Goal: Task Accomplishment & Management: Use online tool/utility

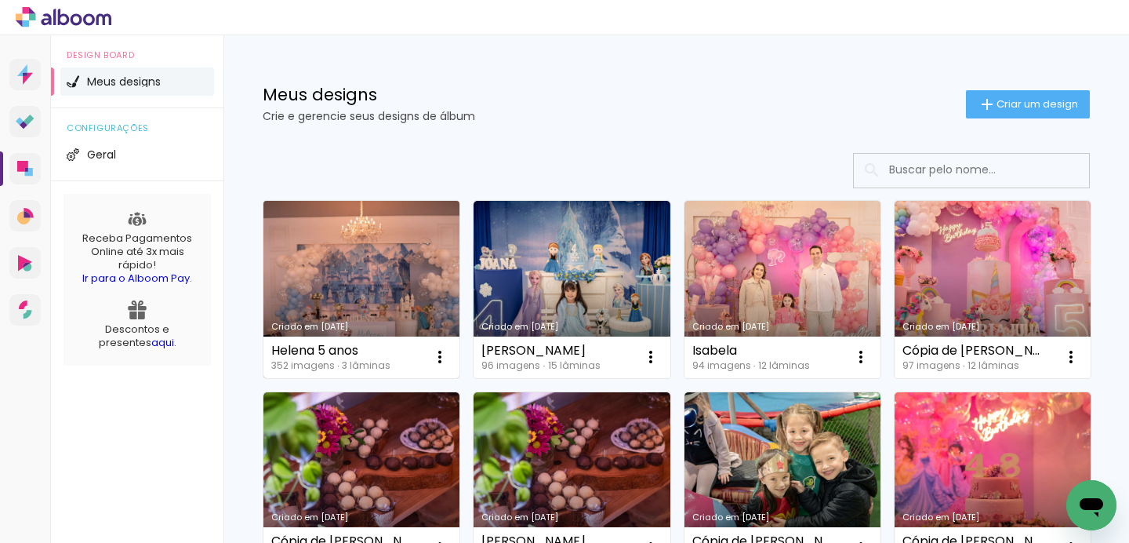
click at [405, 264] on link "Criado em [DATE]" at bounding box center [362, 289] width 196 height 177
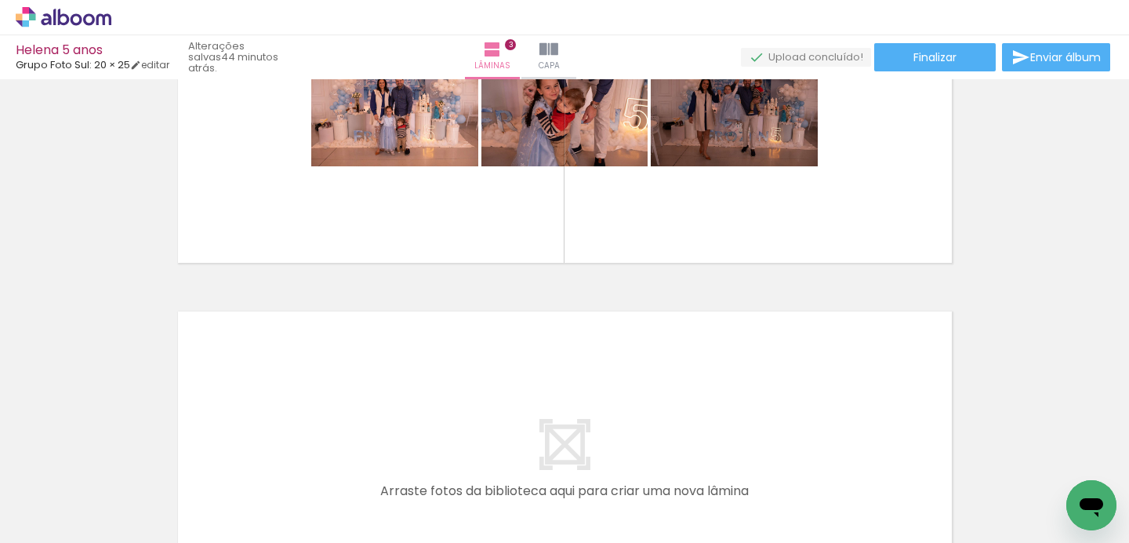
scroll to position [773, 0]
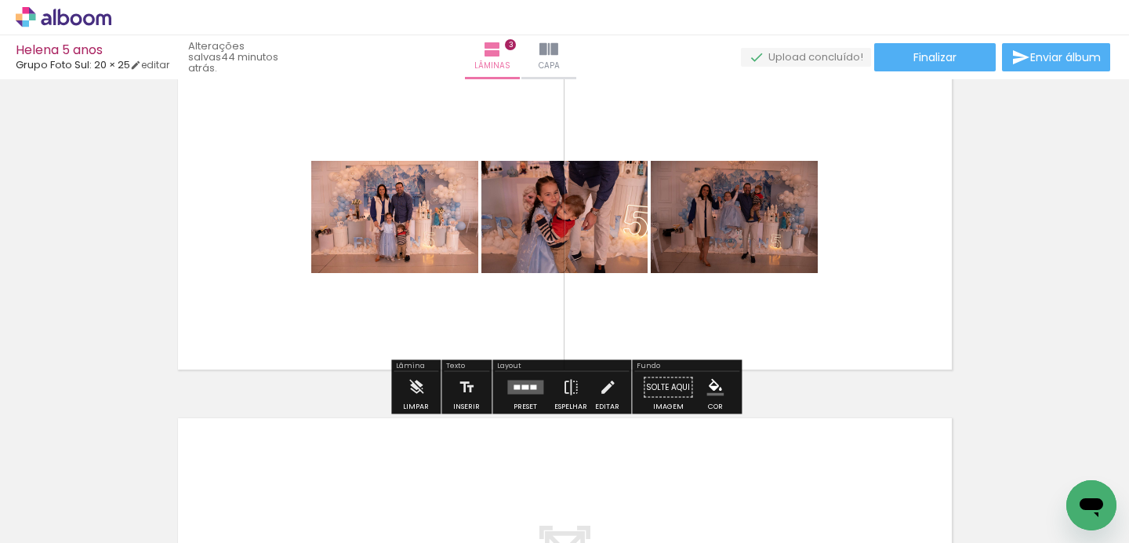
click at [78, 496] on iron-icon at bounding box center [80, 495] width 13 height 13
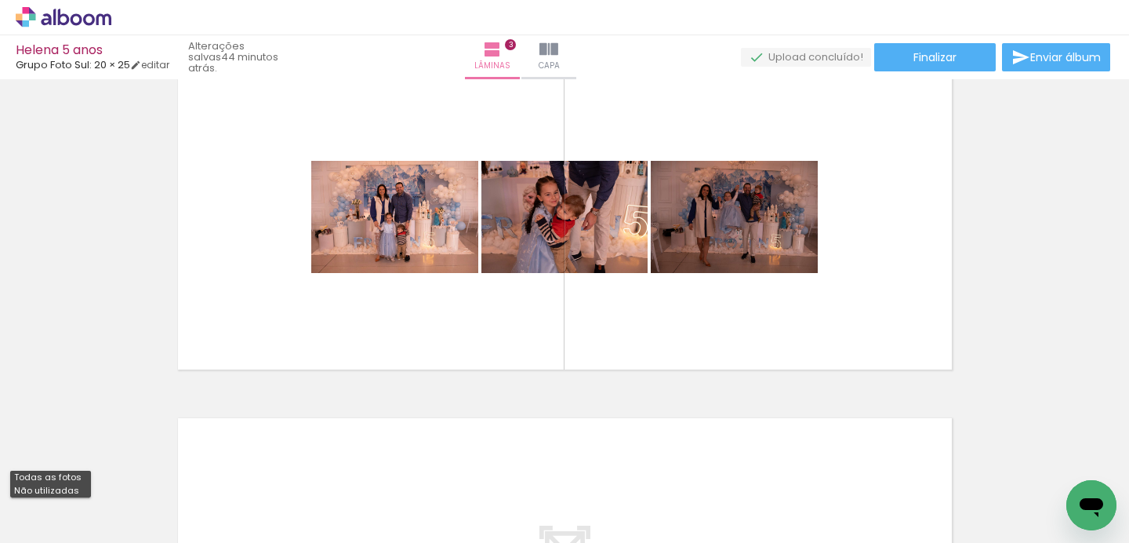
click at [0, 0] on slot "Não utilizadas" at bounding box center [0, 0] width 0 height 0
type input "Não utilizadas"
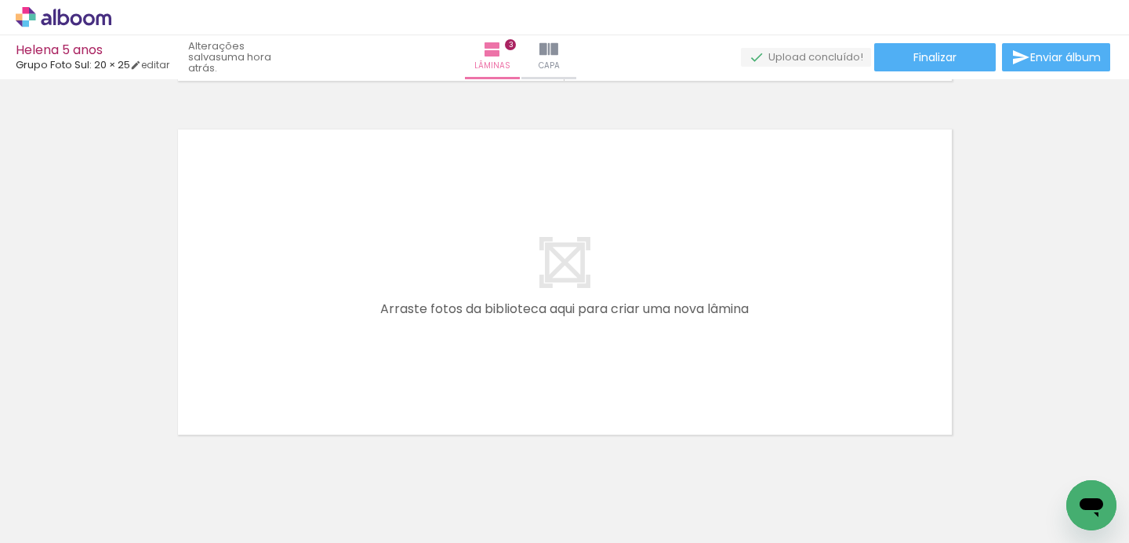
scroll to position [1074, 0]
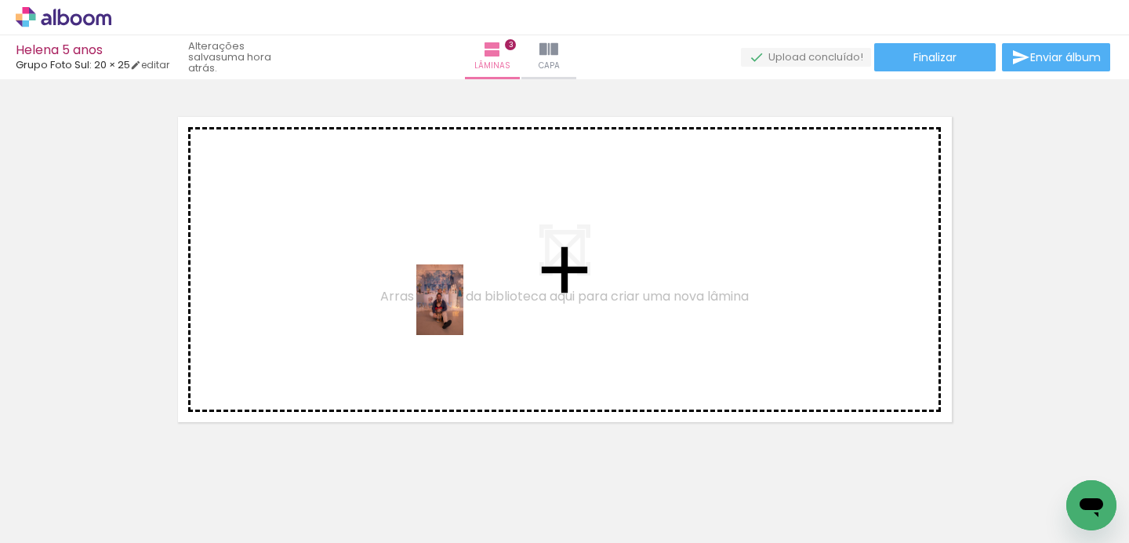
drag, startPoint x: 442, startPoint y: 483, endPoint x: 464, endPoint y: 311, distance: 173.2
click at [464, 311] on quentale-workspace at bounding box center [564, 271] width 1129 height 543
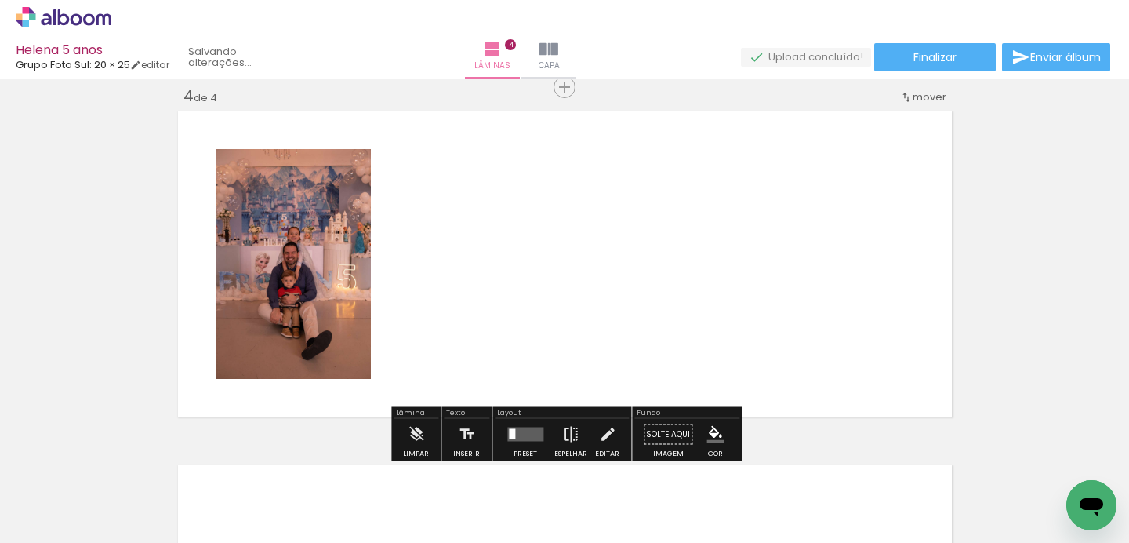
scroll to position [1081, 0]
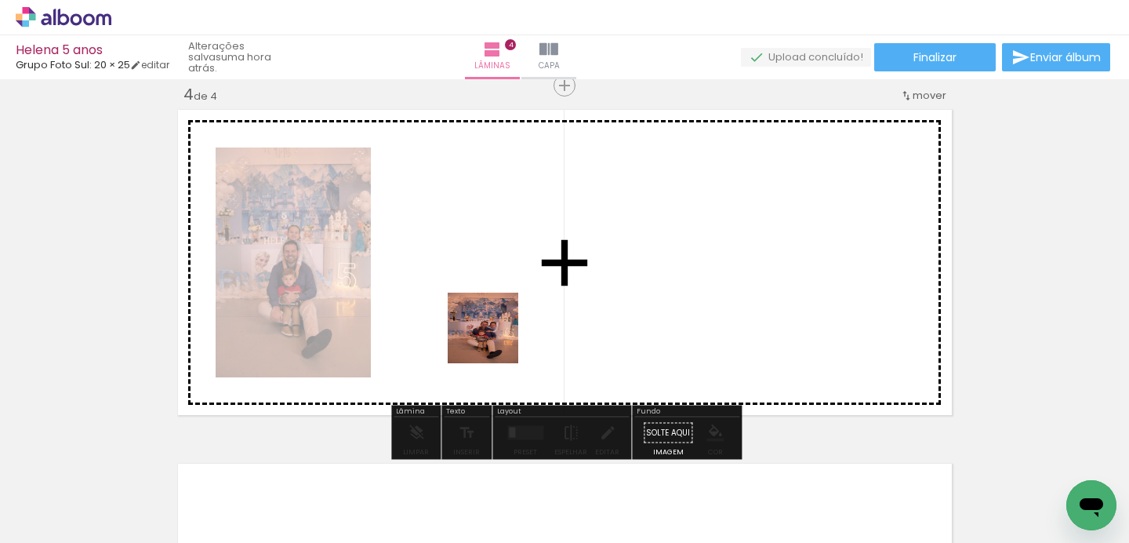
drag, startPoint x: 504, startPoint y: 495, endPoint x: 494, endPoint y: 336, distance: 159.5
click at [494, 336] on quentale-workspace at bounding box center [564, 271] width 1129 height 543
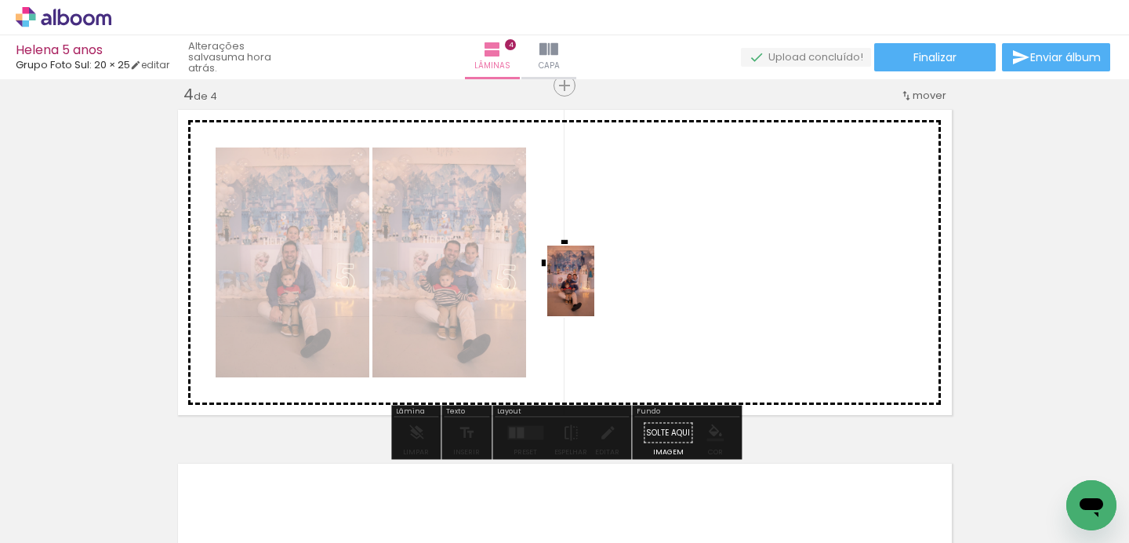
drag, startPoint x: 431, startPoint y: 489, endPoint x: 612, endPoint y: 278, distance: 278.1
click at [612, 278] on quentale-workspace at bounding box center [564, 271] width 1129 height 543
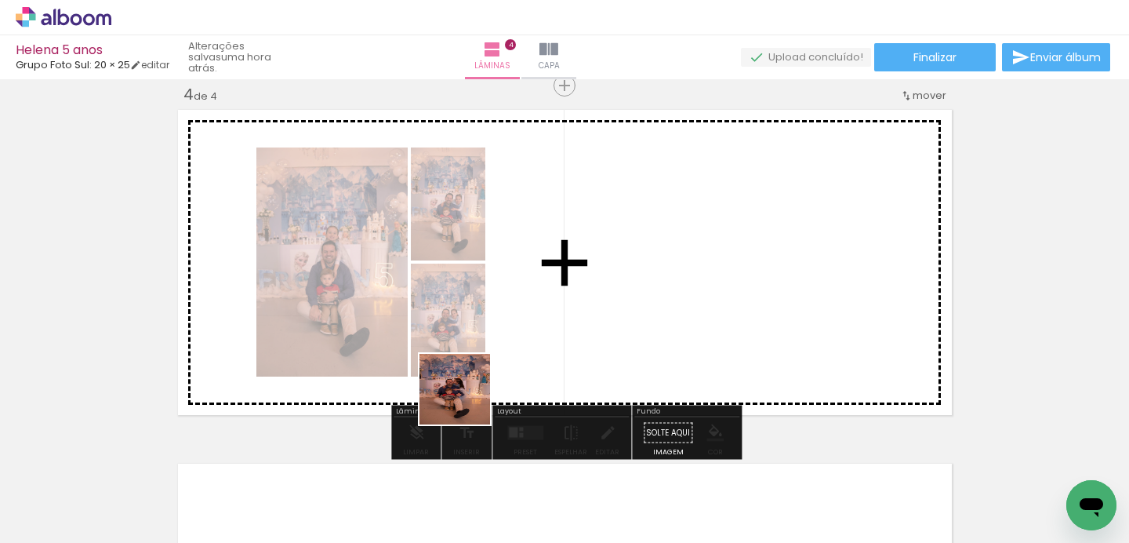
drag, startPoint x: 436, startPoint y: 493, endPoint x: 507, endPoint y: 322, distance: 185.0
click at [507, 322] on quentale-workspace at bounding box center [564, 271] width 1129 height 543
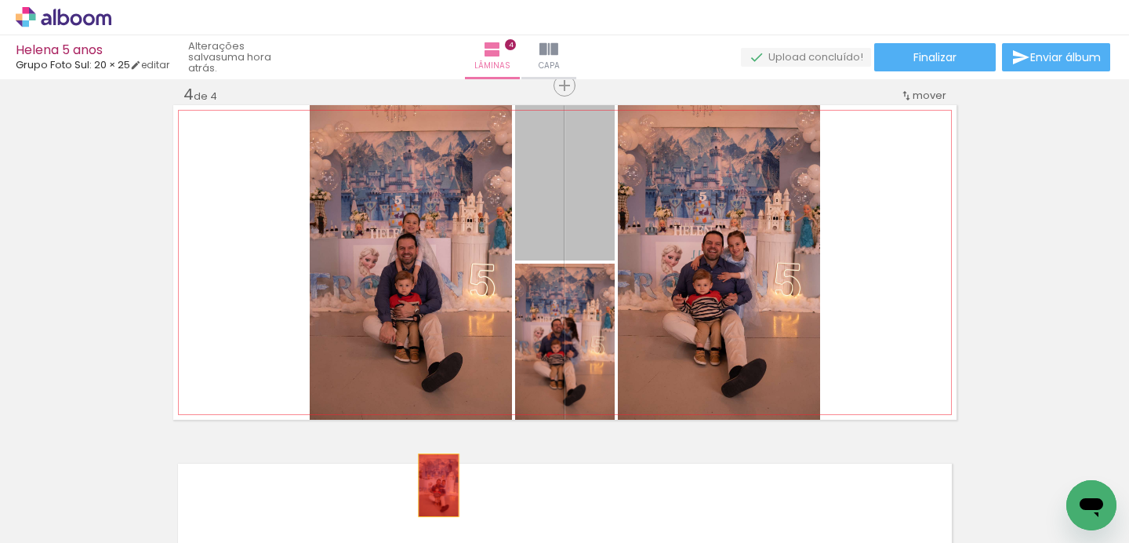
drag, startPoint x: 580, startPoint y: 240, endPoint x: 438, endPoint y: 487, distance: 285.3
click at [438, 487] on quentale-workspace at bounding box center [564, 271] width 1129 height 543
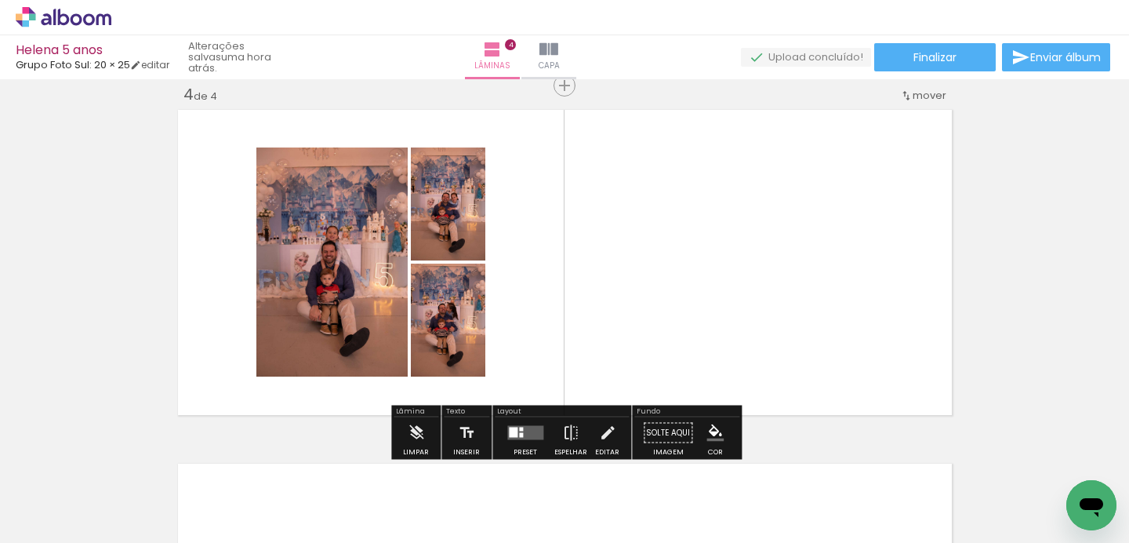
scroll to position [0, 122]
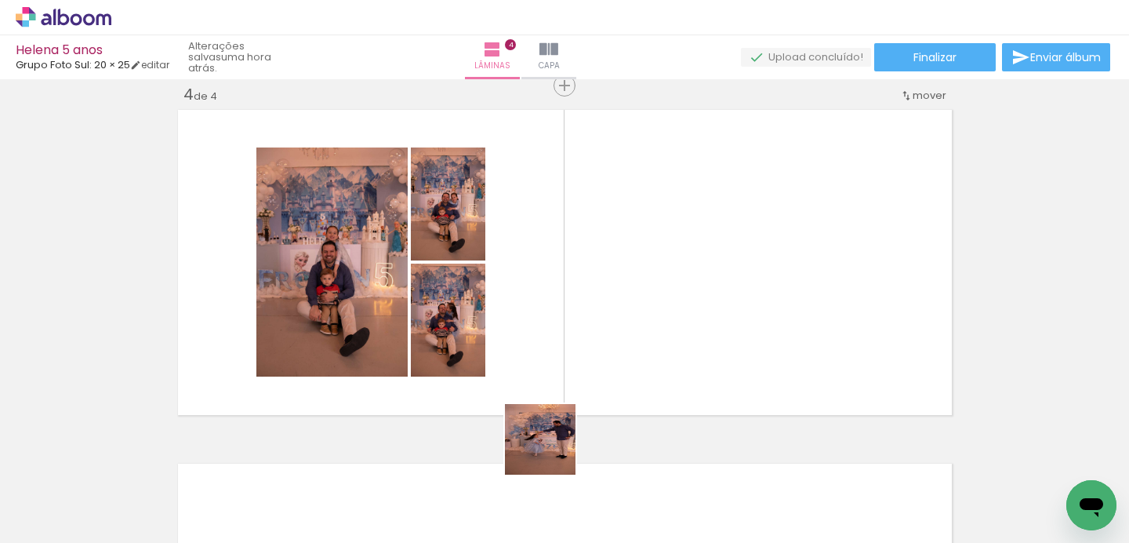
drag, startPoint x: 497, startPoint y: 508, endPoint x: 694, endPoint y: 303, distance: 284.6
click at [694, 303] on quentale-workspace at bounding box center [564, 271] width 1129 height 543
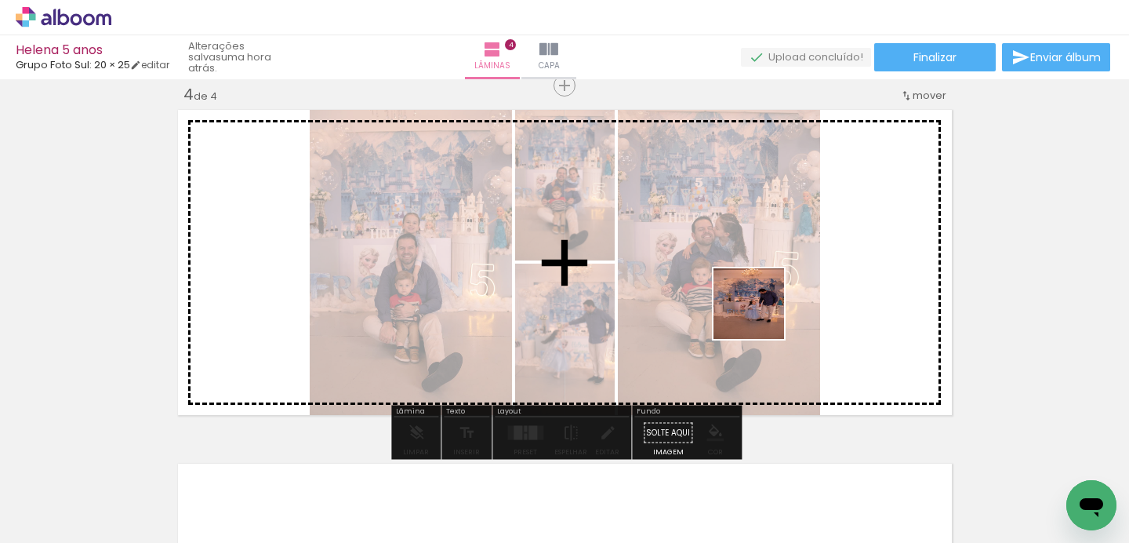
drag, startPoint x: 740, startPoint y: 486, endPoint x: 764, endPoint y: 294, distance: 193.7
click at [764, 294] on quentale-workspace at bounding box center [564, 271] width 1129 height 543
